Goal: Information Seeking & Learning: Learn about a topic

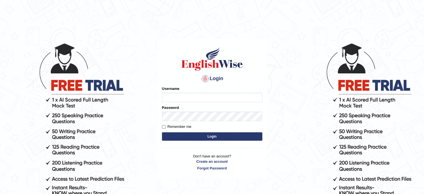
type input "santhi84"
click at [242, 137] on button "Login" at bounding box center [212, 136] width 100 height 8
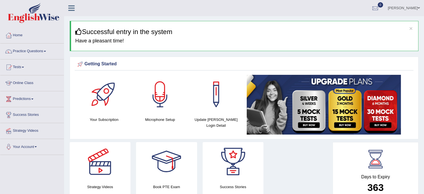
click at [54, 84] on link "Online Class" at bounding box center [32, 82] width 64 height 14
click at [54, 84] on link "Online Class" at bounding box center [31, 82] width 62 height 14
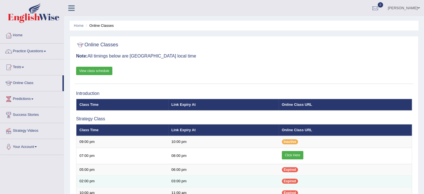
click at [363, 179] on td "Expired" at bounding box center [345, 181] width 133 height 12
drag, startPoint x: 363, startPoint y: 179, endPoint x: 363, endPoint y: 182, distance: 3.6
click at [363, 182] on td "Expired" at bounding box center [345, 181] width 133 height 12
click at [362, 179] on td "Expired" at bounding box center [345, 181] width 133 height 12
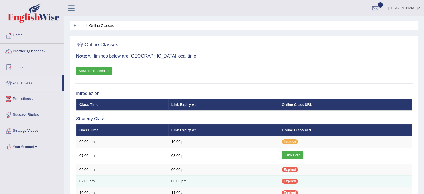
click at [362, 179] on td "Expired" at bounding box center [345, 181] width 133 height 12
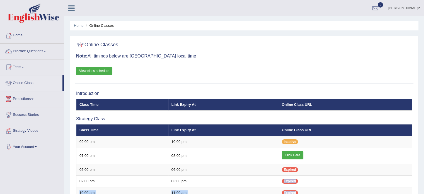
drag, startPoint x: 362, startPoint y: 179, endPoint x: 360, endPoint y: 195, distance: 16.5
click at [360, 193] on html "Toggle navigation Home Practice Questions Speaking Practice Read Aloud Repeat S…" at bounding box center [212, 97] width 424 height 194
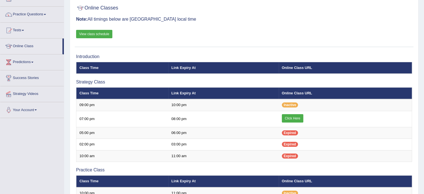
click at [289, 32] on div "Online Classes Note: All timings below are Melbourne local time View class sche…" at bounding box center [244, 24] width 338 height 45
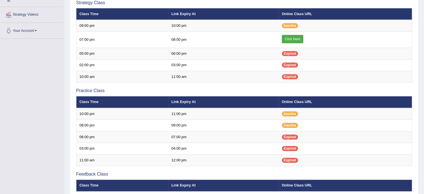
scroll to position [124, 0]
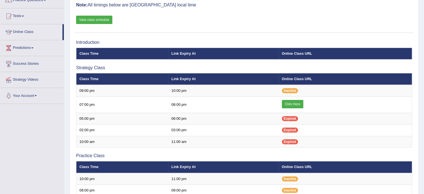
scroll to position [51, 0]
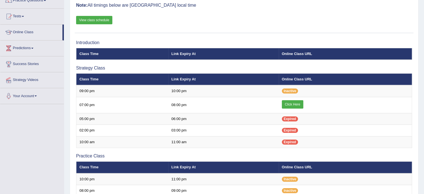
click at [101, 20] on link "View class schedule" at bounding box center [94, 20] width 36 height 8
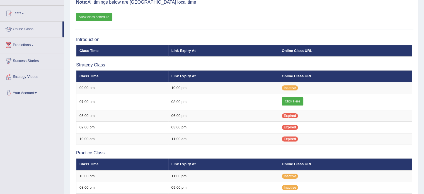
scroll to position [51, 0]
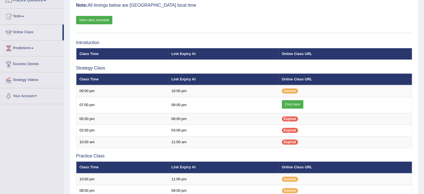
click at [189, 9] on div "Online Classes Note: All timings below are Melbourne local time View class sche…" at bounding box center [244, 10] width 338 height 45
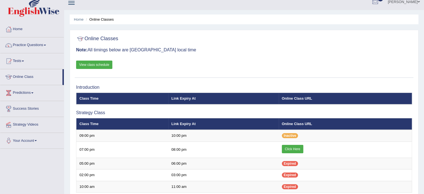
scroll to position [0, 0]
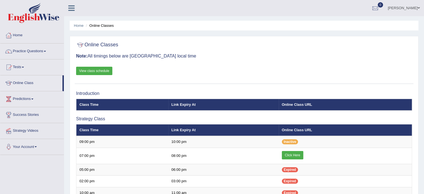
click at [15, 34] on link "Home" at bounding box center [32, 35] width 64 height 14
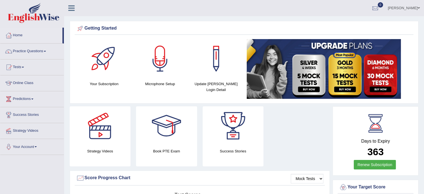
click at [11, 33] on div at bounding box center [8, 35] width 8 height 8
click at [160, 60] on div at bounding box center [159, 58] width 39 height 39
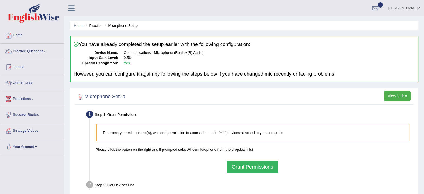
click at [35, 50] on link "Practice Questions" at bounding box center [32, 50] width 64 height 14
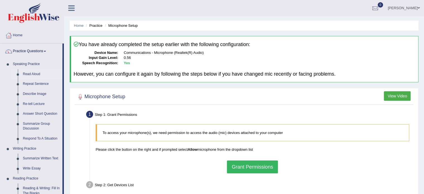
click at [37, 75] on link "Read Aloud" at bounding box center [41, 74] width 42 height 10
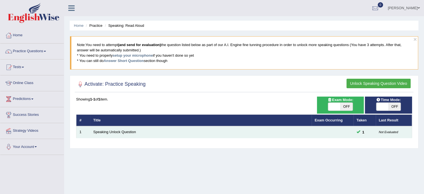
click at [110, 129] on td "Speaking Unlock Question" at bounding box center [200, 132] width 221 height 12
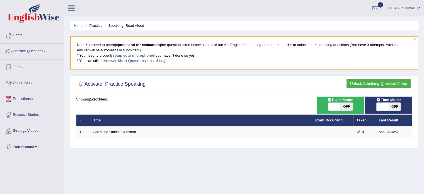
click at [182, 123] on th "Title" at bounding box center [200, 120] width 221 height 12
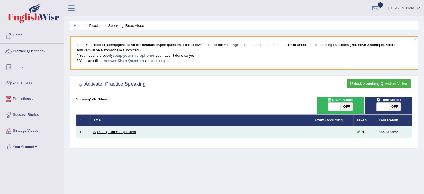
click at [113, 130] on link "Speaking Unlock Question" at bounding box center [114, 132] width 43 height 4
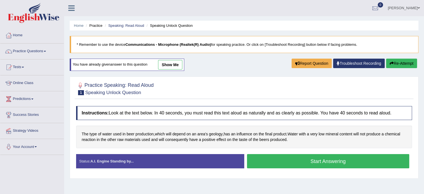
click at [314, 162] on button "Start Answering" at bounding box center [328, 161] width 162 height 14
